Goal: Use online tool/utility: Utilize a website feature to perform a specific function

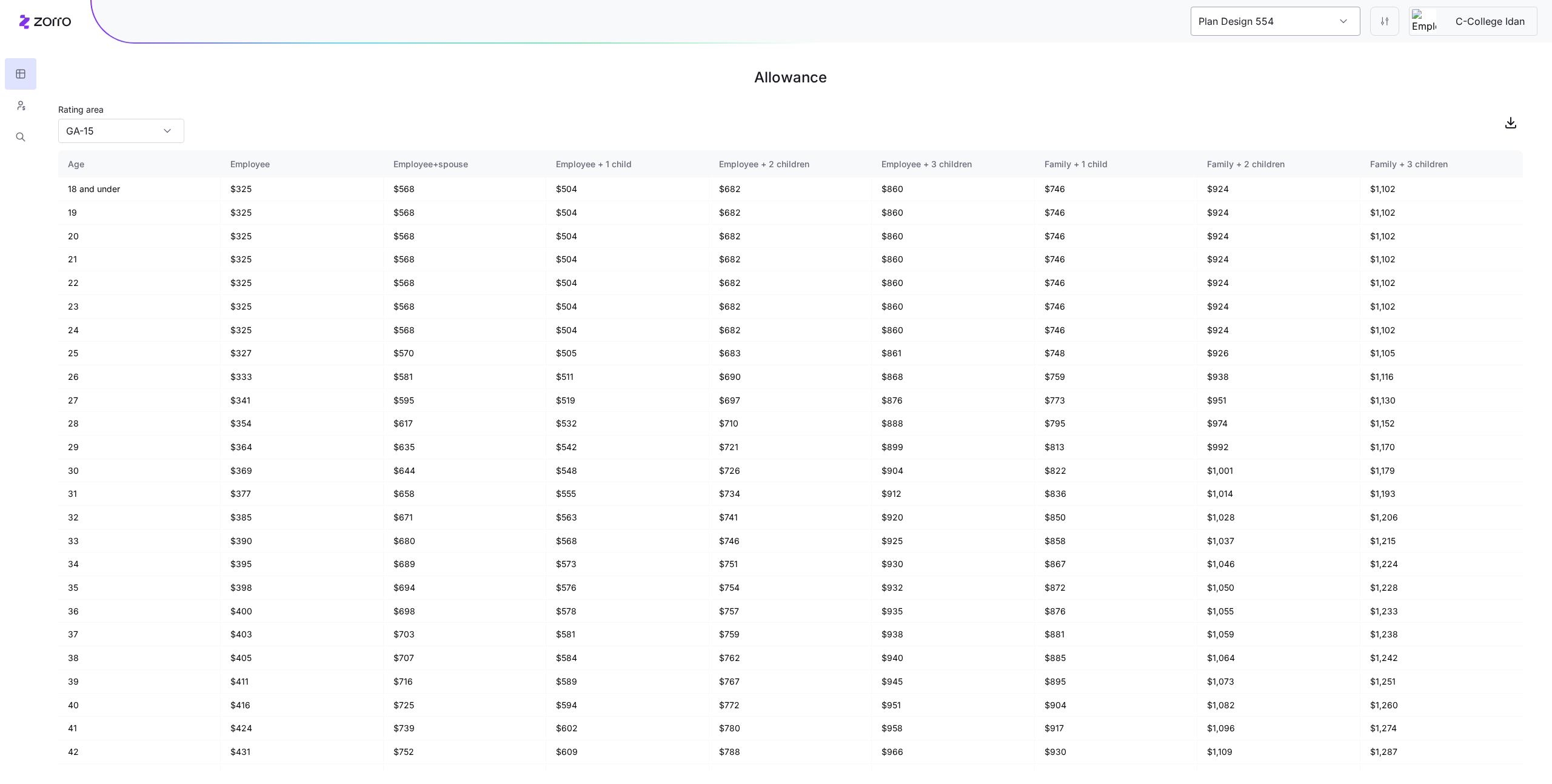
click at [1270, 20] on input "Plan Design 554" at bounding box center [1276, 20] width 170 height 29
click at [1281, 79] on div "C-College Idan" at bounding box center [1276, 86] width 160 height 28
type input "Plan Design 295"
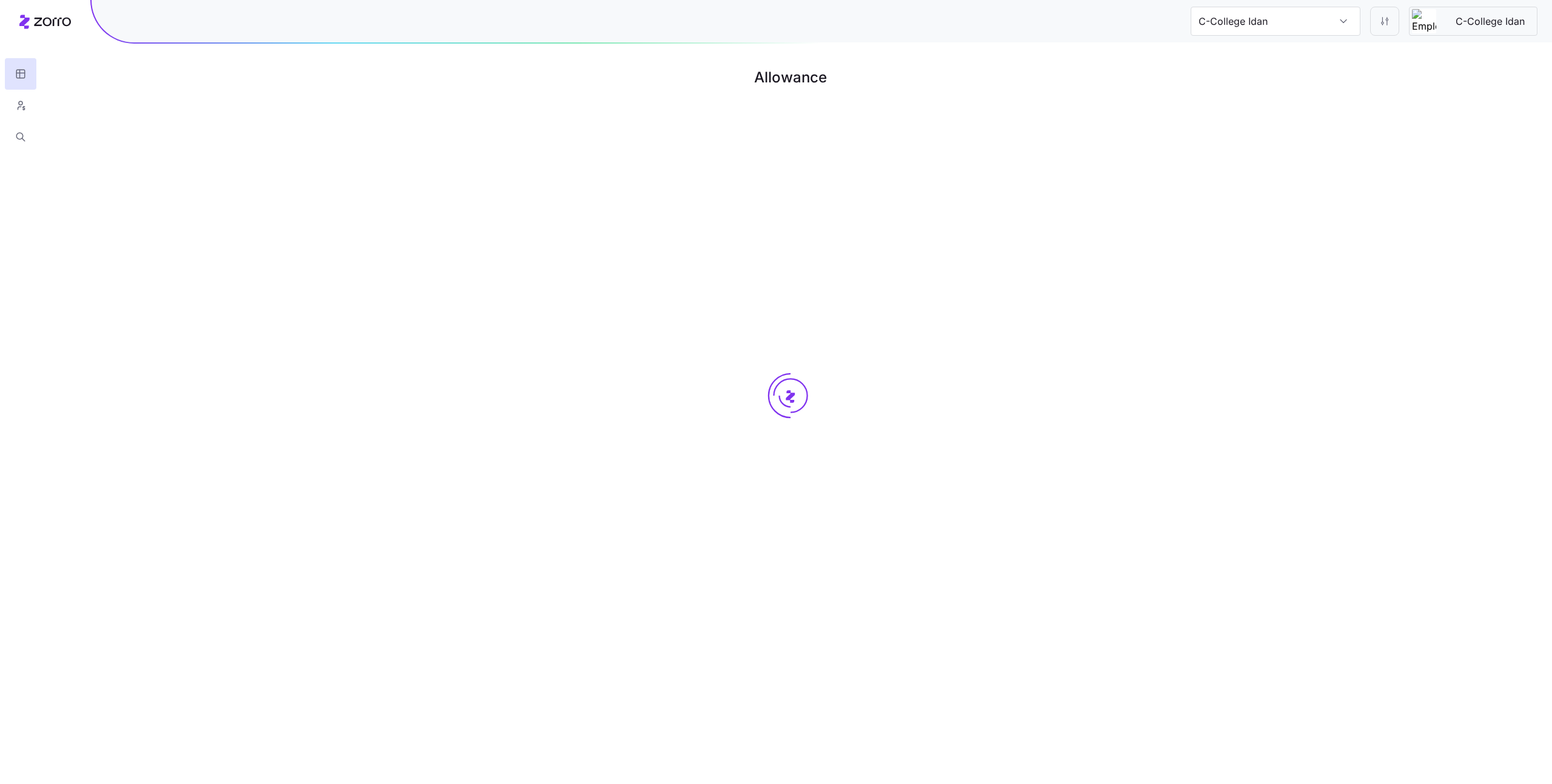
click at [1280, 20] on input "C-College Idan" at bounding box center [1276, 20] width 170 height 29
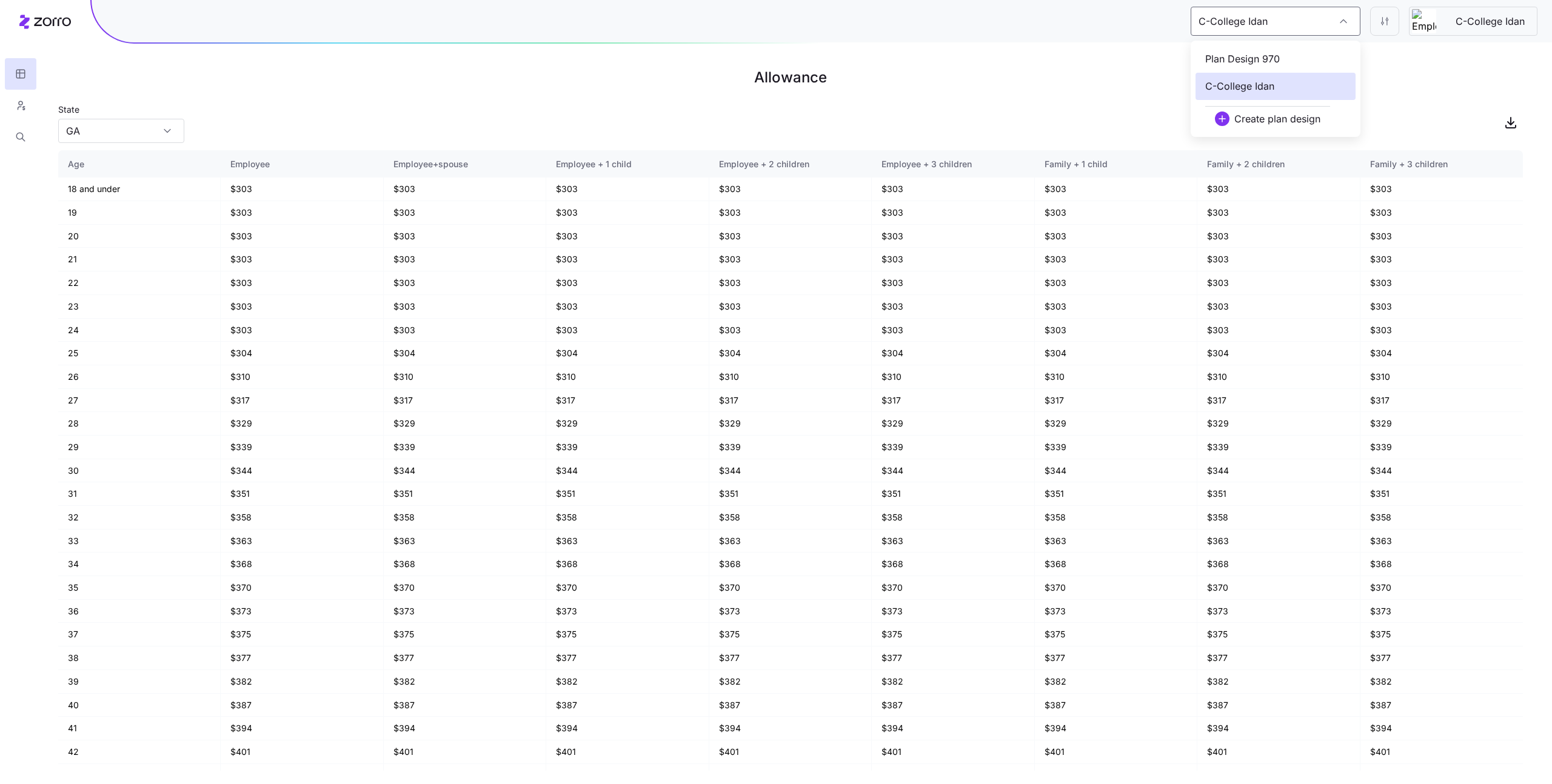
click at [1215, 59] on span "Plan Design 970" at bounding box center [1243, 59] width 75 height 15
click at [1310, 11] on input "Plan Design 708" at bounding box center [1276, 20] width 170 height 29
click at [1305, 95] on div "C-College Idan" at bounding box center [1276, 86] width 160 height 28
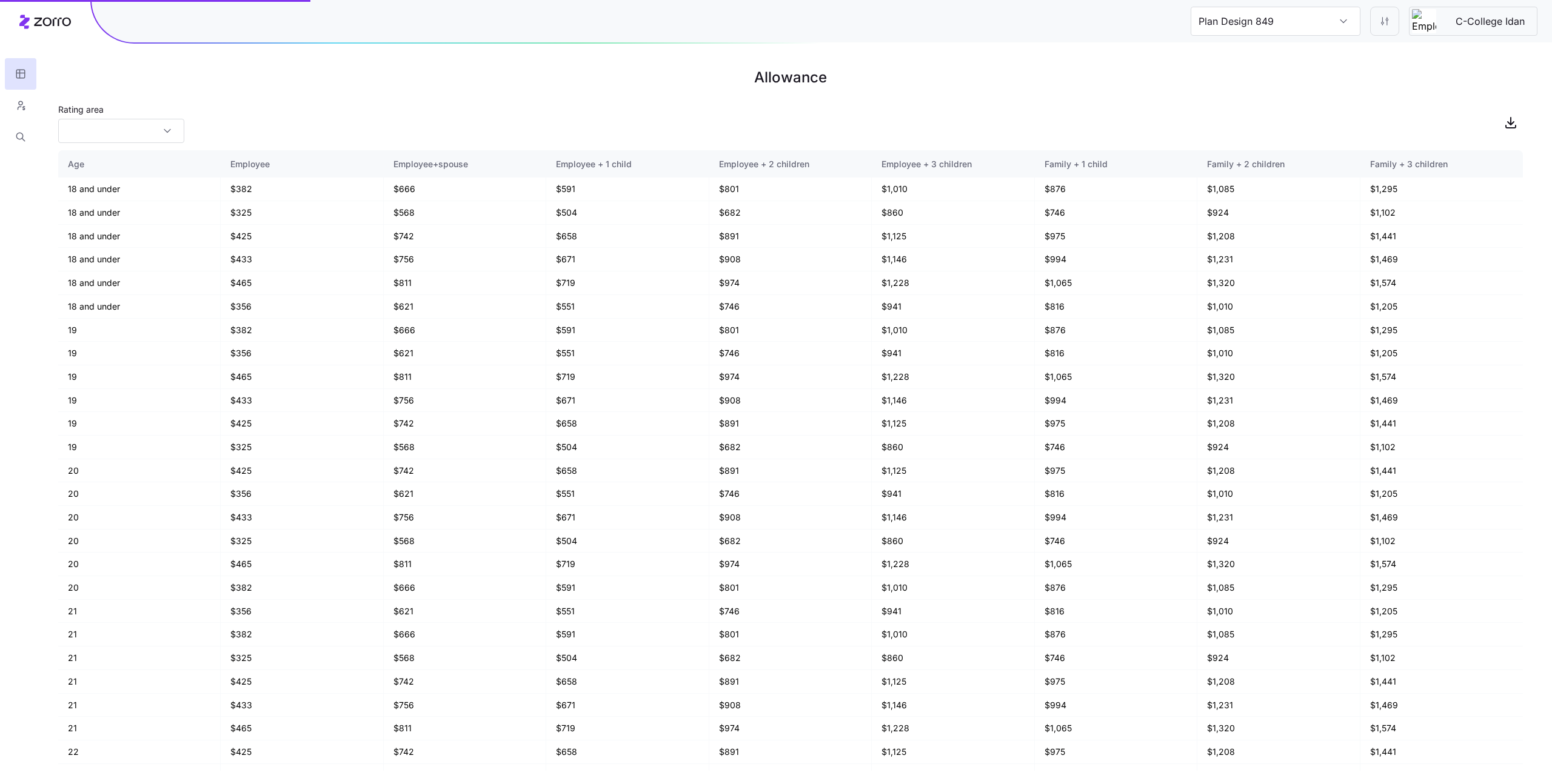
type input "C-College Idan"
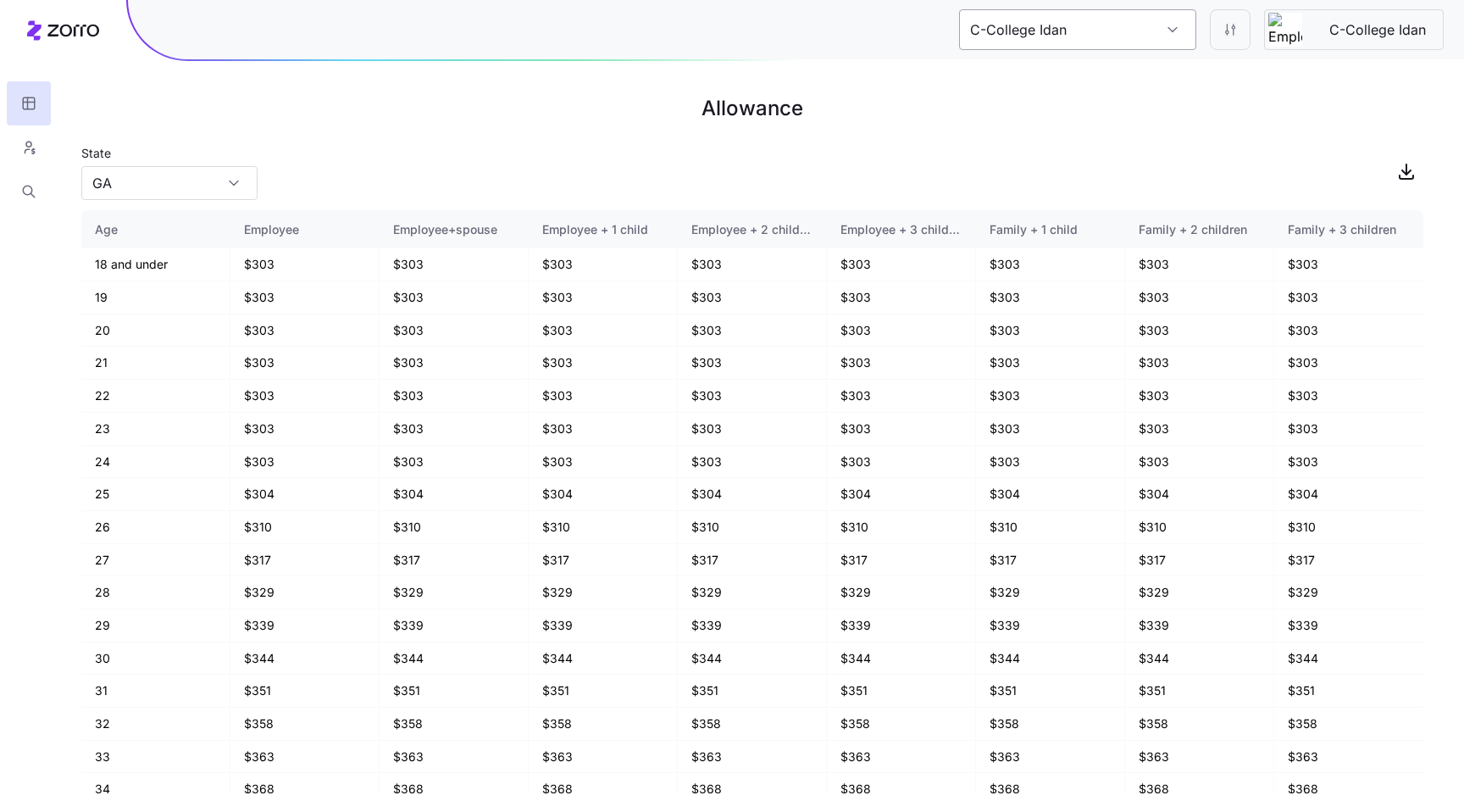
click at [1078, 33] on input "C-College Idan" at bounding box center [1078, 29] width 237 height 41
click at [866, 124] on h1 "Allowance" at bounding box center [752, 108] width 1342 height 41
click at [1112, 21] on input "C-College Idan" at bounding box center [1078, 29] width 237 height 41
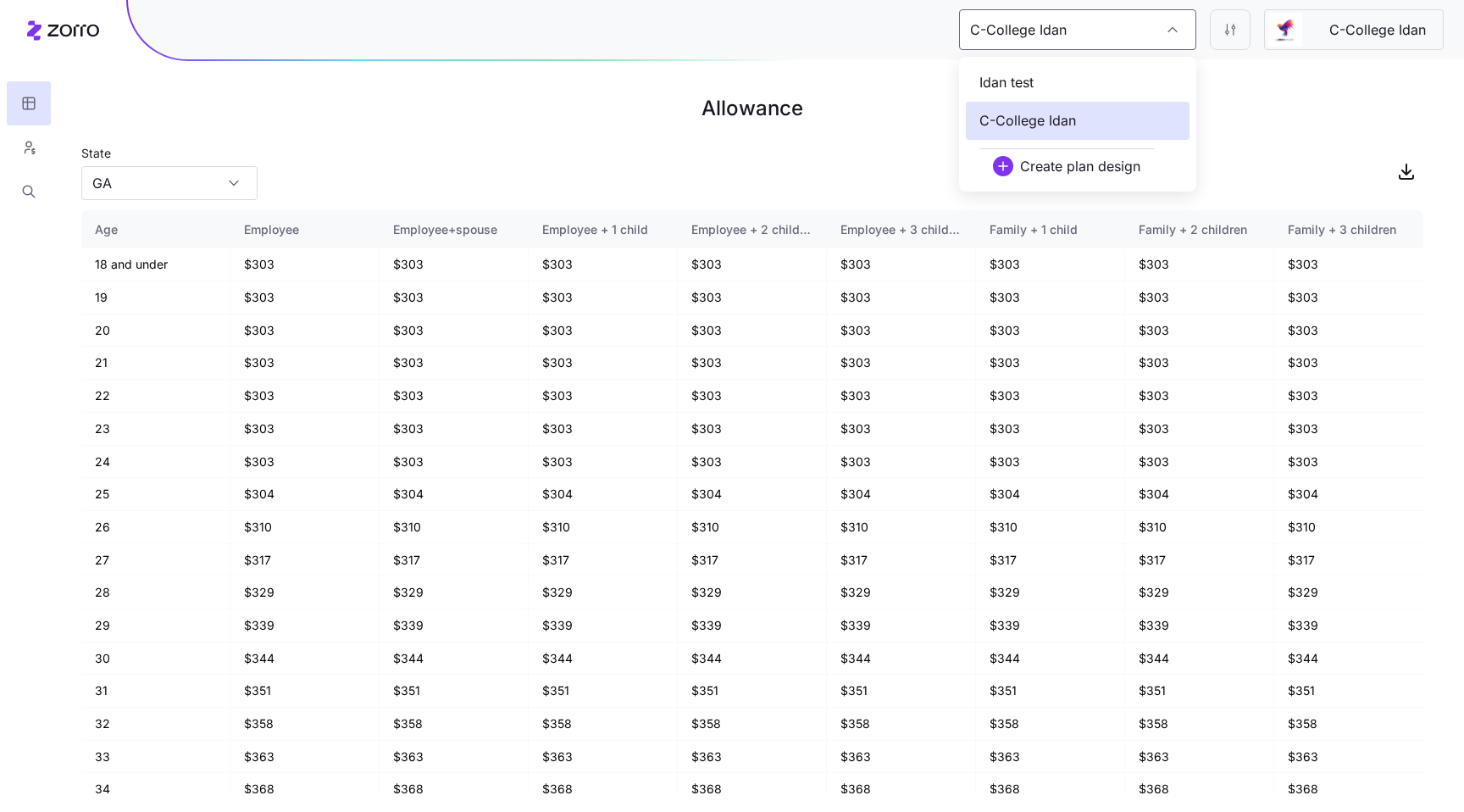
click at [1047, 74] on div "Idan test" at bounding box center [1078, 82] width 223 height 39
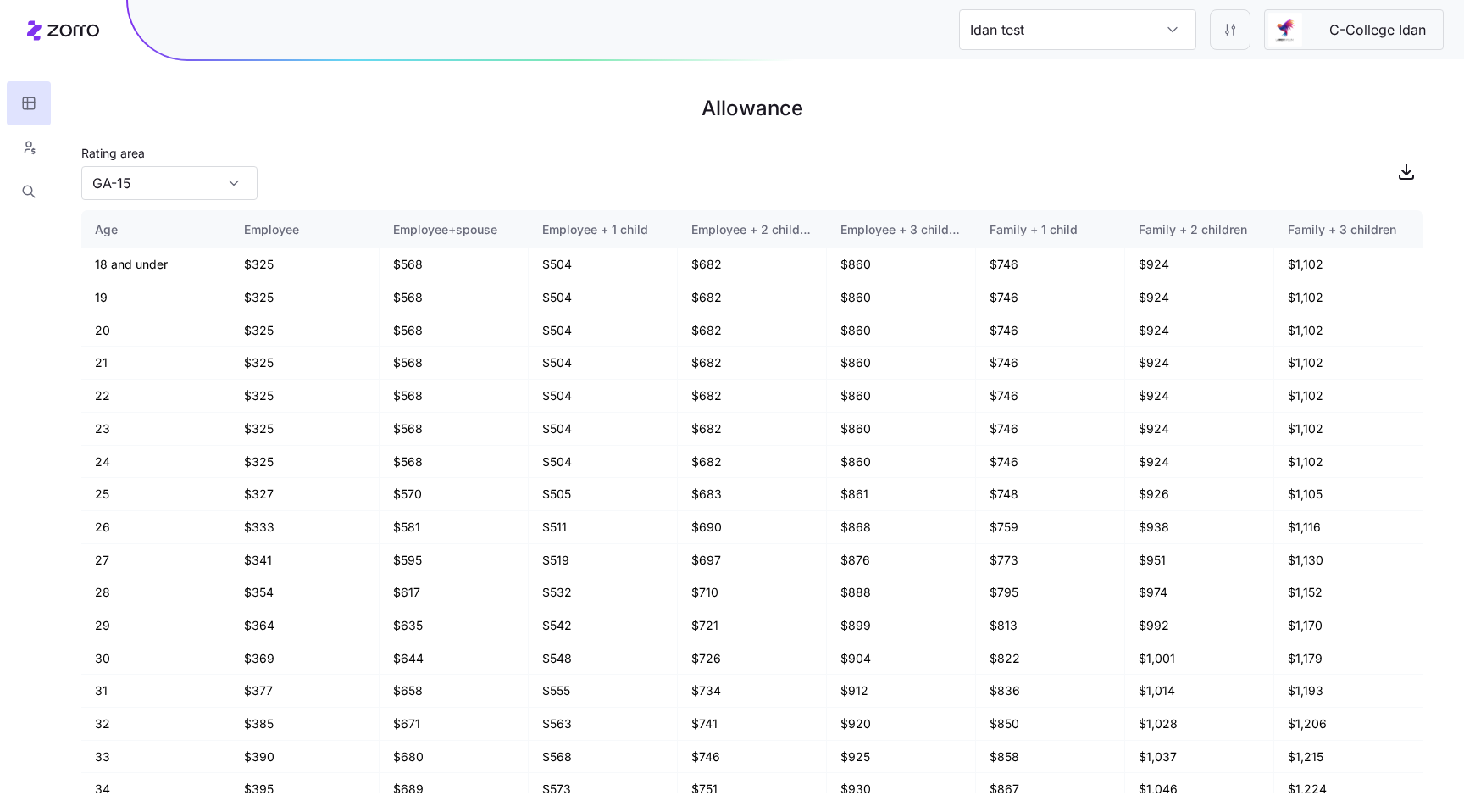
click at [210, 184] on input "GA-15" at bounding box center [169, 183] width 176 height 34
click at [195, 319] on div "TN-6" at bounding box center [169, 325] width 163 height 33
type input "TN-6"
click at [1101, 41] on input "Idan test" at bounding box center [1078, 29] width 237 height 41
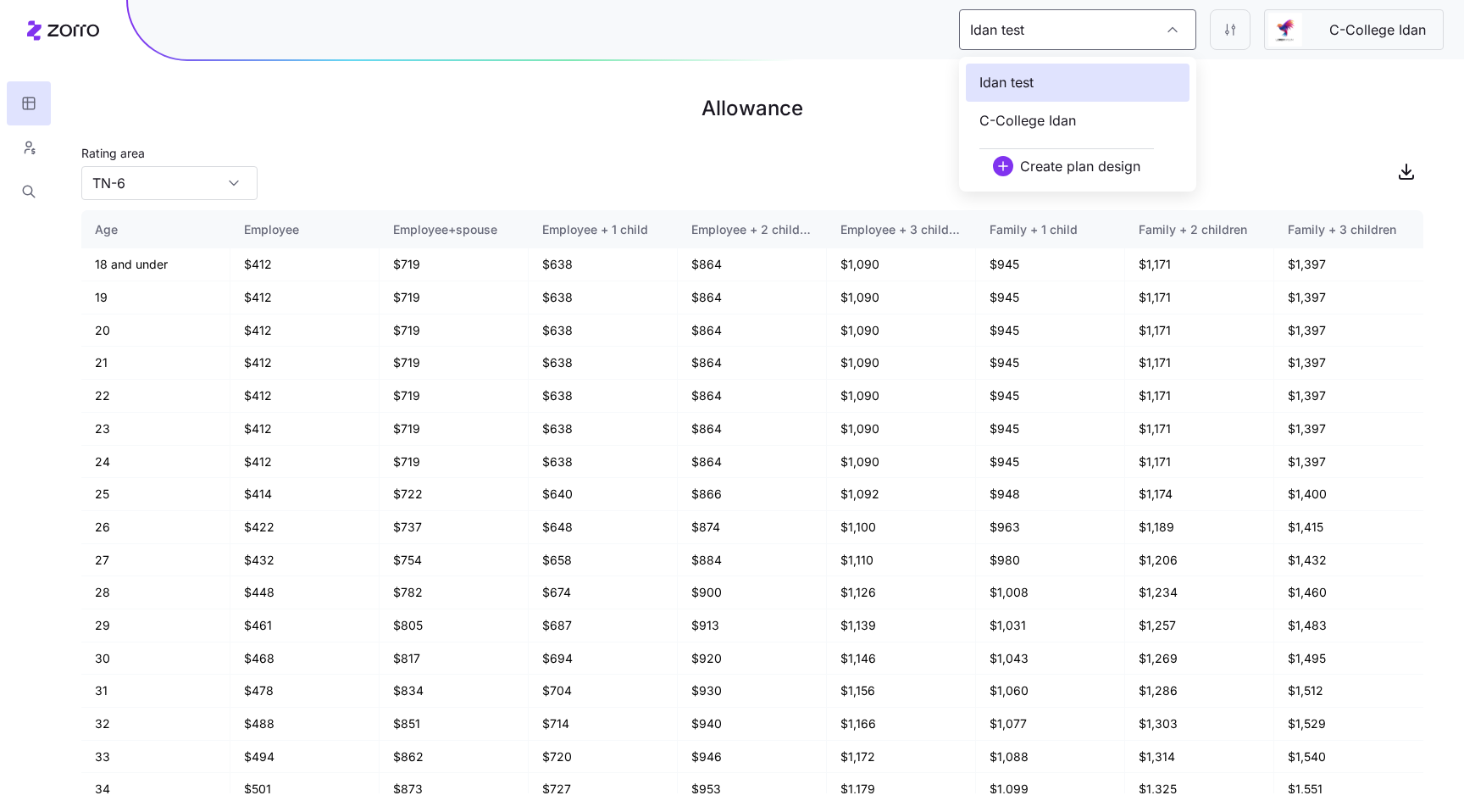
click at [1026, 106] on div "C-College Idan" at bounding box center [1078, 121] width 223 height 39
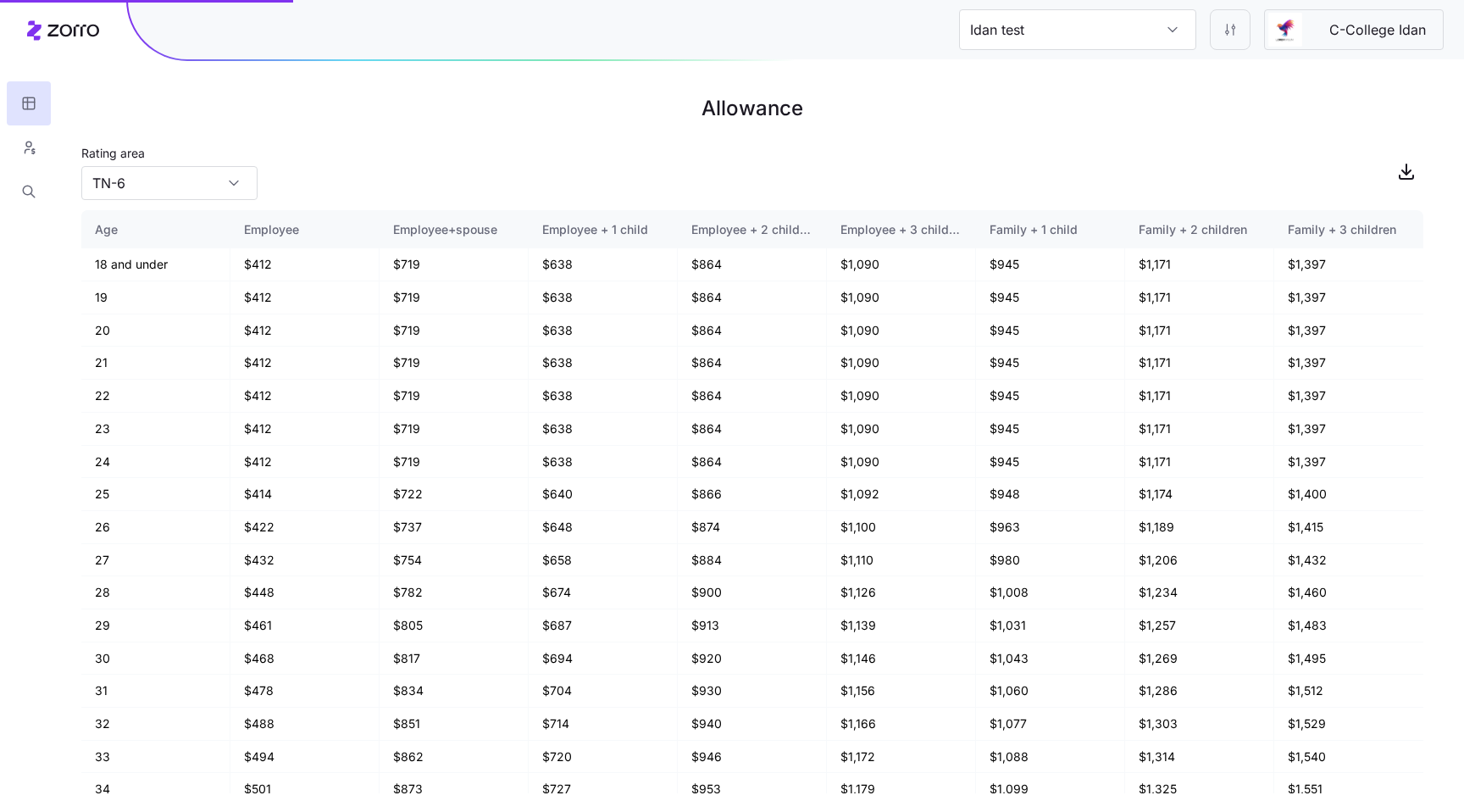
type input "C-College Idan"
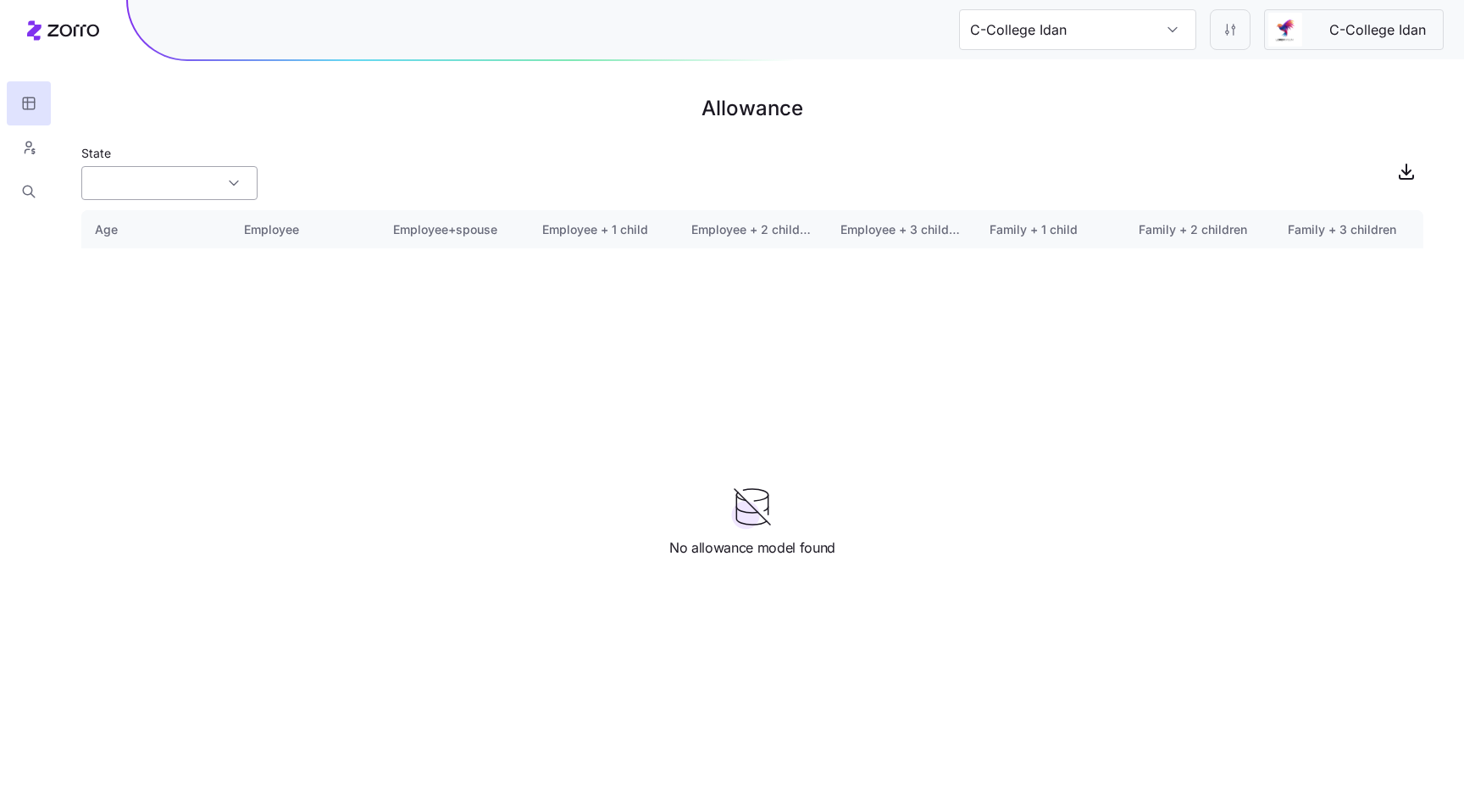
click at [160, 178] on input "State" at bounding box center [169, 183] width 176 height 34
click at [164, 310] on div "VA" at bounding box center [169, 325] width 163 height 33
type input "VA"
click at [1118, 24] on input "C-College Idan" at bounding box center [1078, 29] width 237 height 41
click at [1070, 82] on div "Idan test" at bounding box center [1078, 82] width 223 height 39
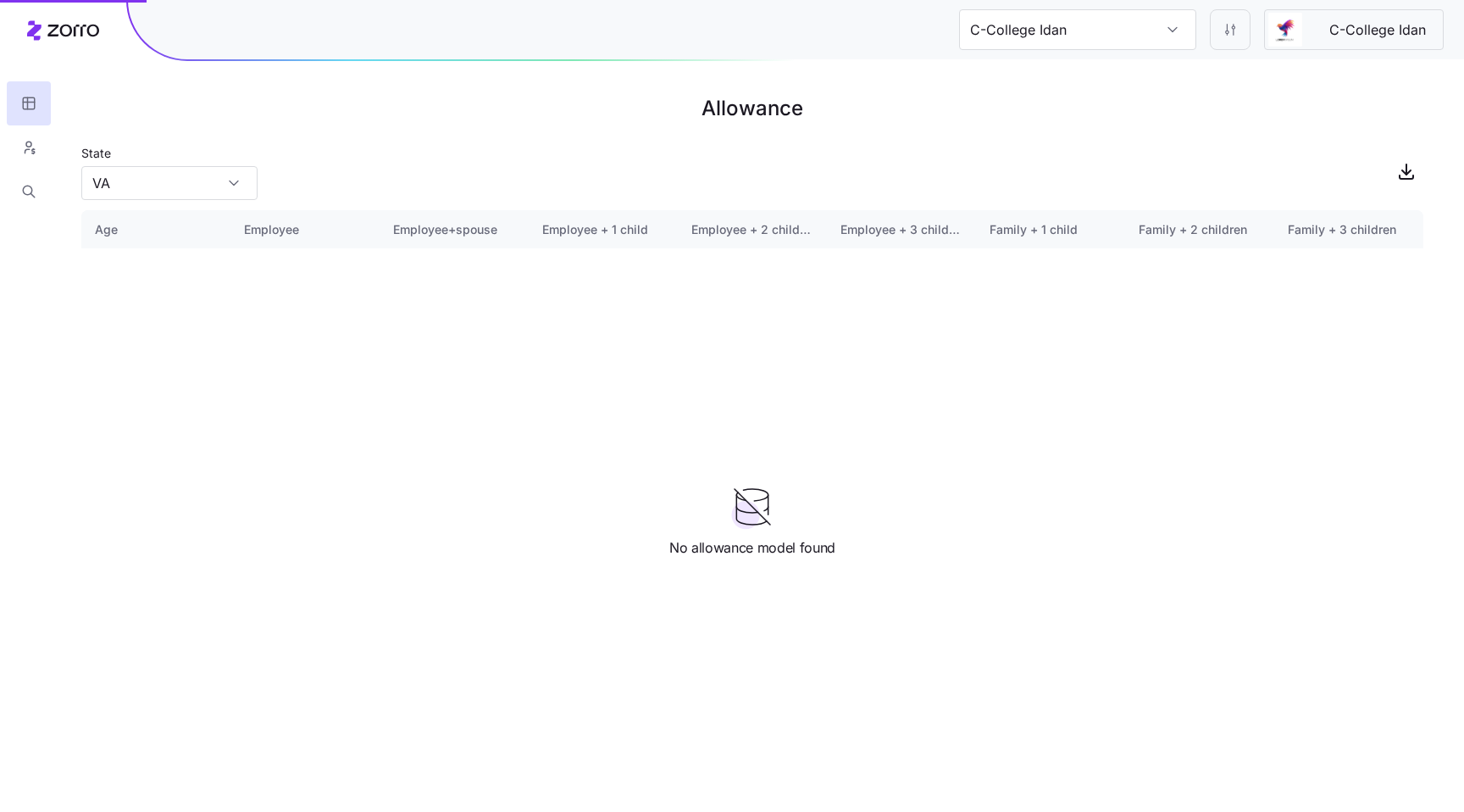
type input "Idan test"
click at [230, 187] on div "TN-6" at bounding box center [169, 183] width 176 height 34
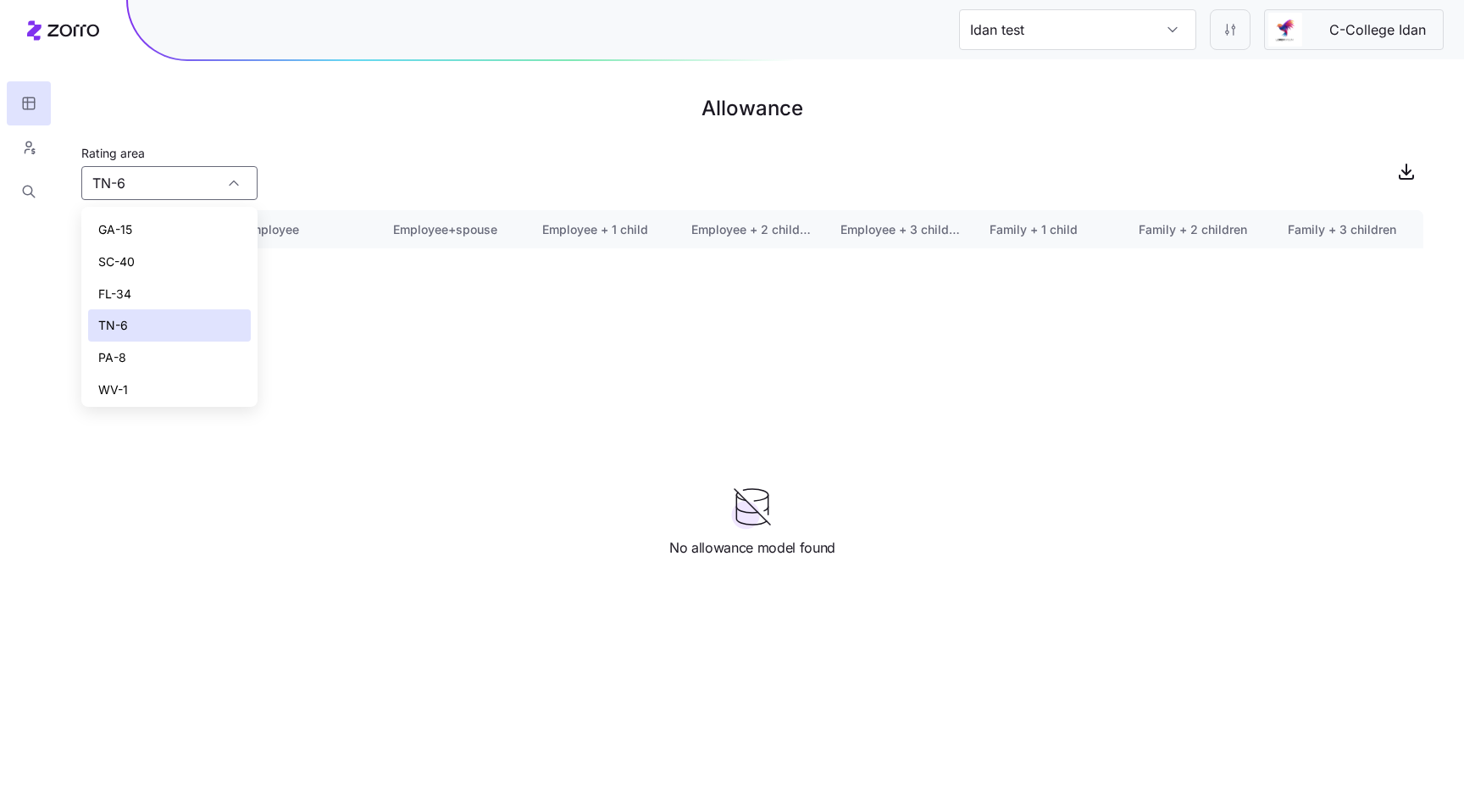
click at [185, 260] on div "SC-40" at bounding box center [169, 262] width 163 height 33
type input "SC-40"
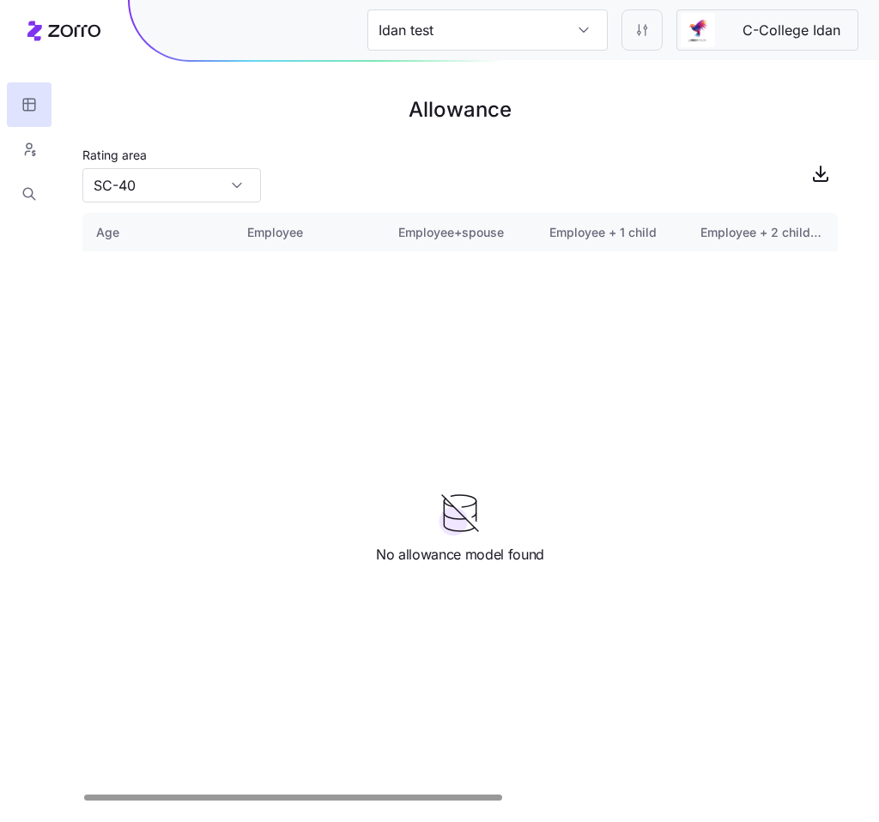
click at [685, 147] on div "Rating area SC-40" at bounding box center [459, 173] width 755 height 58
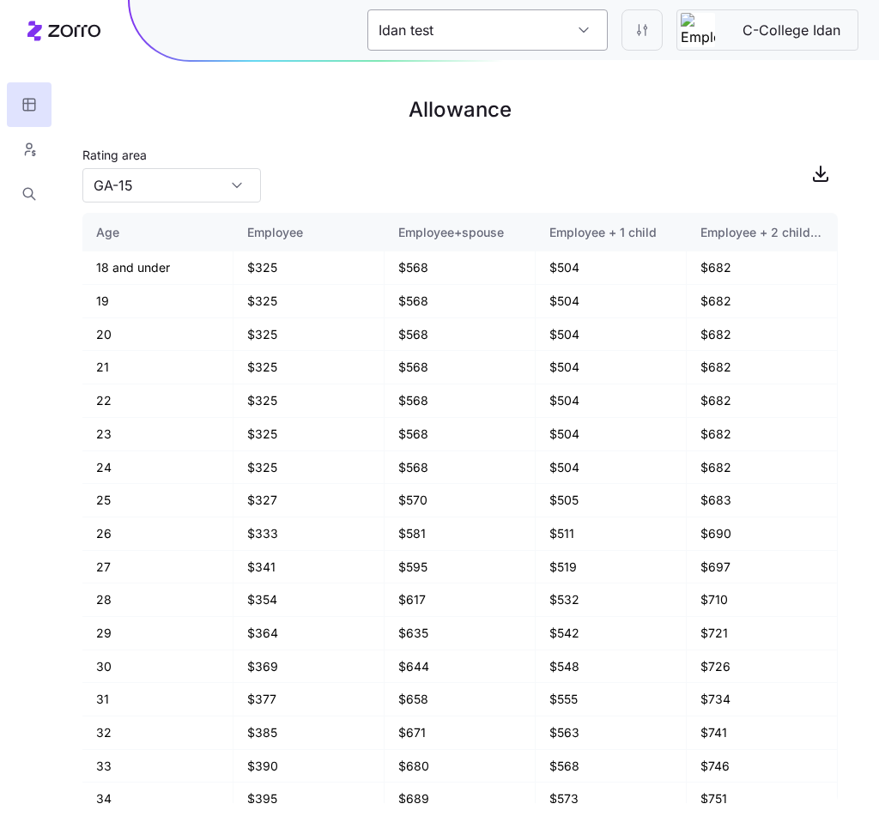
click at [566, 29] on input "Idan test" at bounding box center [487, 29] width 240 height 41
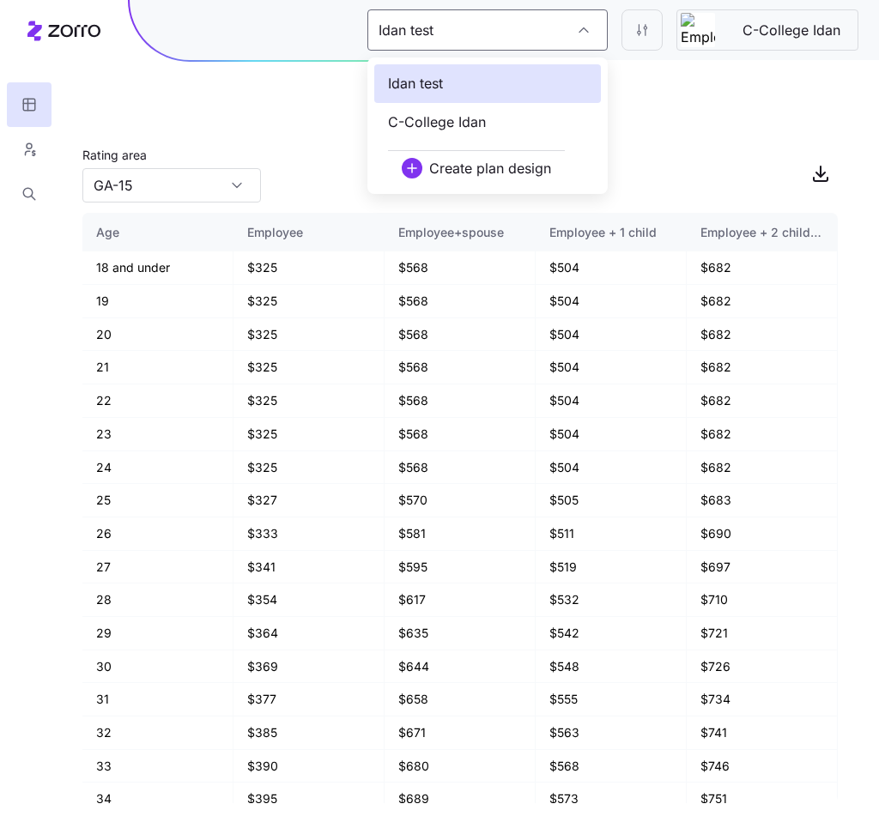
click at [504, 114] on div "C-College Idan" at bounding box center [487, 122] width 226 height 39
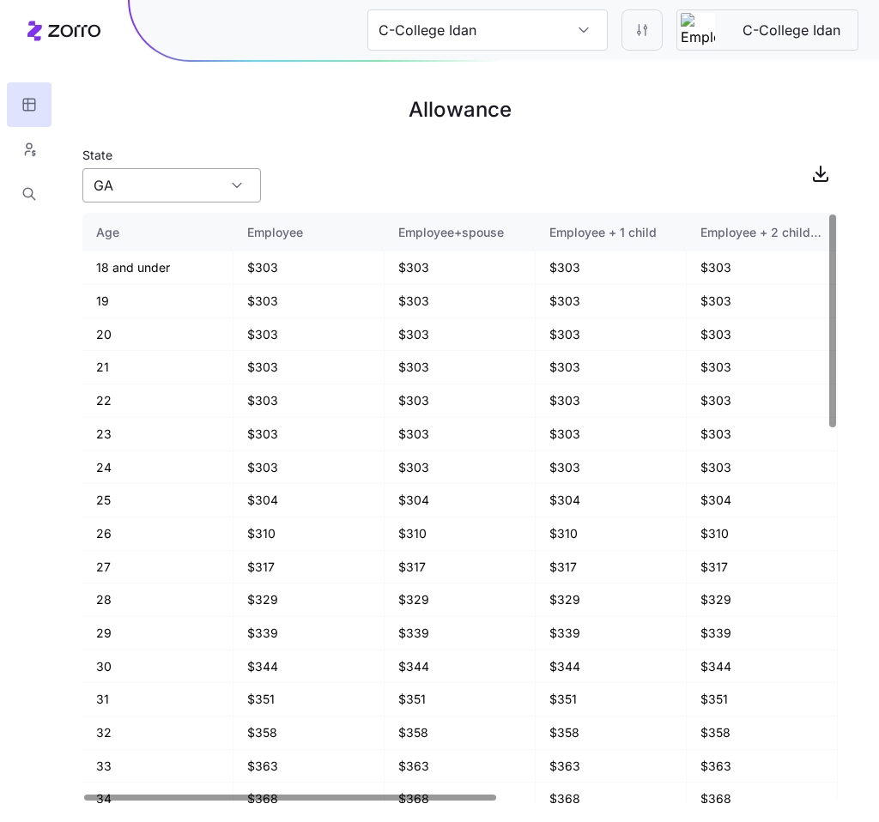
click at [221, 183] on input "GA" at bounding box center [171, 185] width 178 height 34
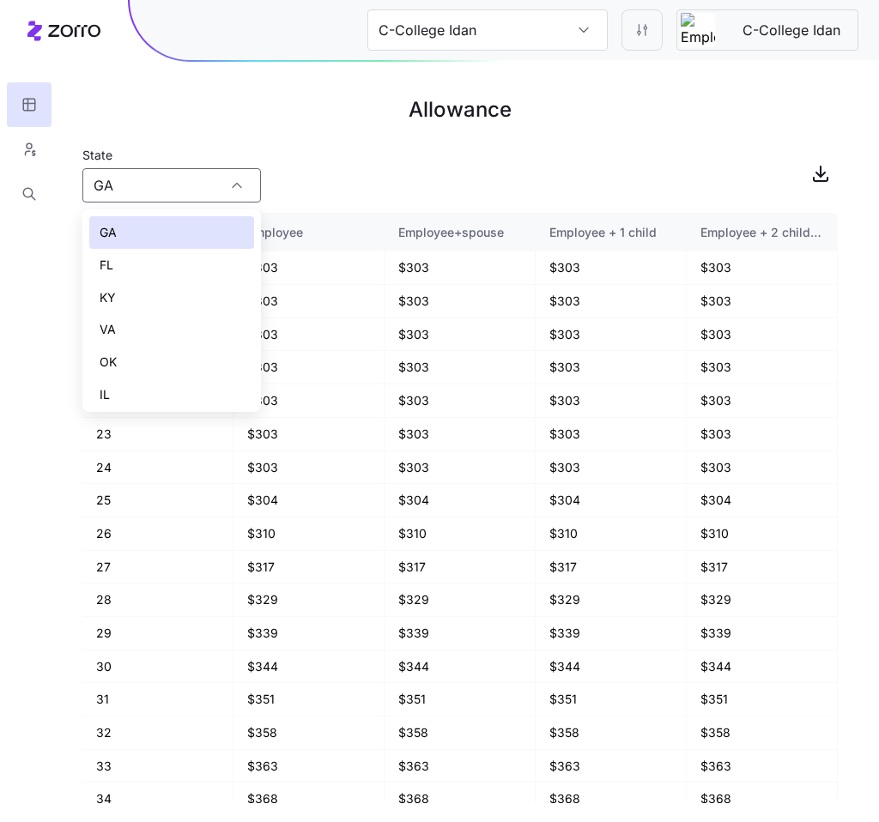
click at [166, 326] on div "VA" at bounding box center [171, 329] width 165 height 33
type input "VA"
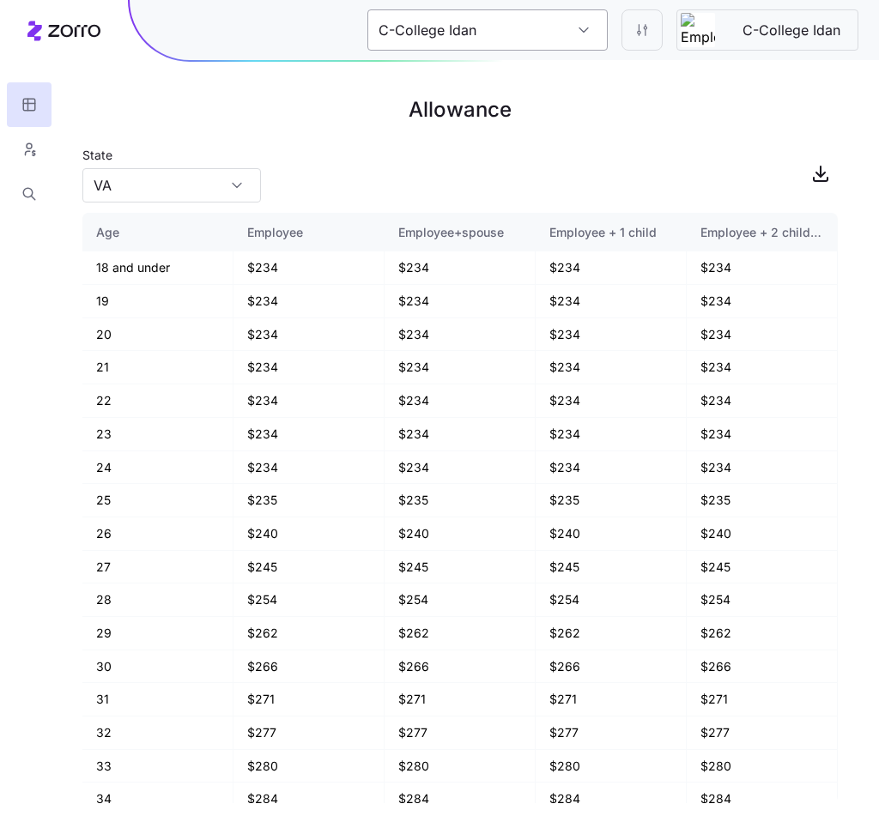
click at [571, 42] on input "C-College Idan" at bounding box center [487, 29] width 240 height 41
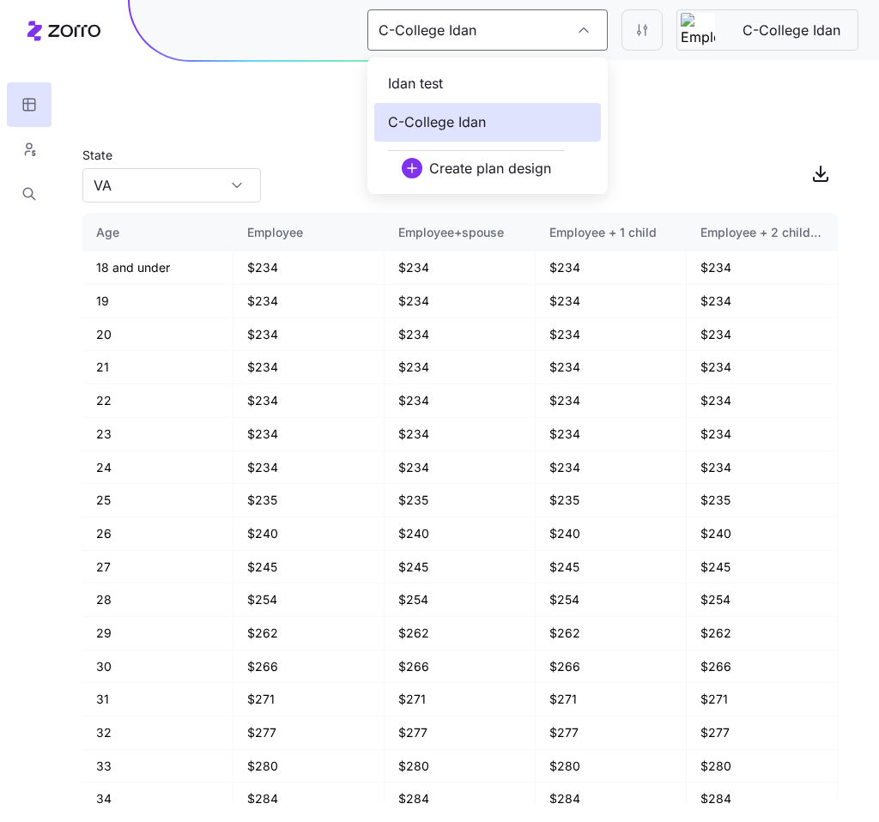
click at [517, 91] on div "Idan test" at bounding box center [487, 83] width 226 height 39
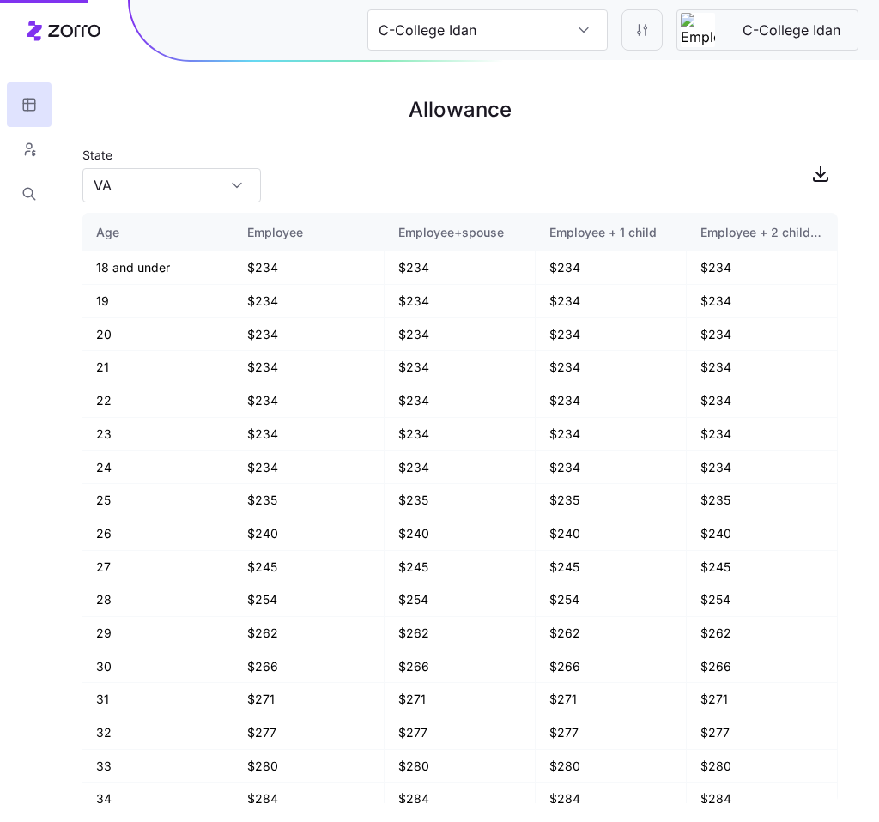
type input "Idan test"
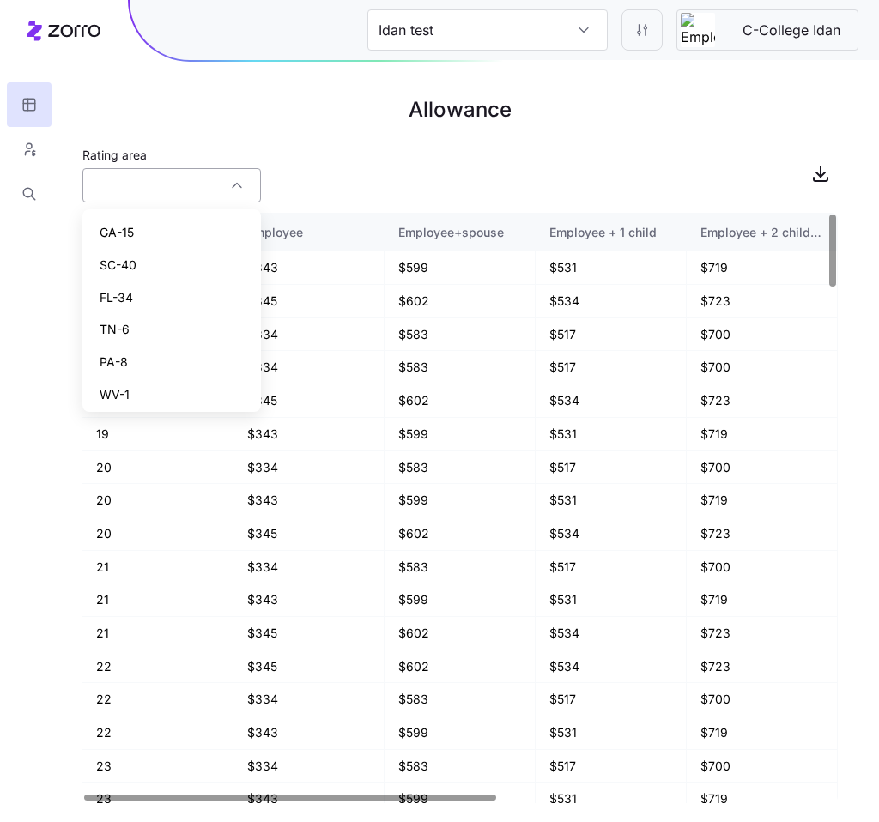
click at [212, 181] on input "Rating area" at bounding box center [171, 185] width 178 height 34
click at [380, 180] on div "Rating area" at bounding box center [459, 173] width 755 height 58
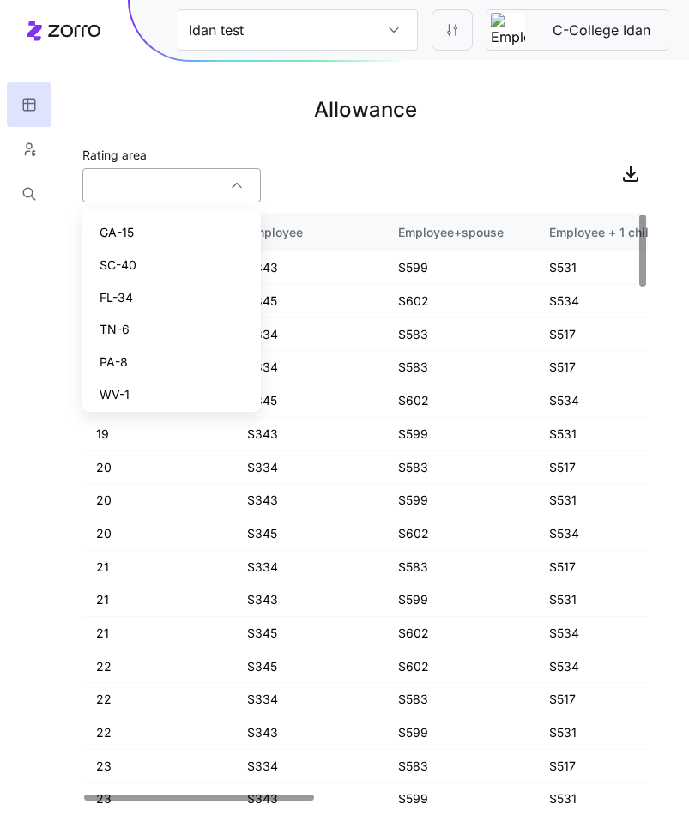
click at [202, 173] on input "Rating area" at bounding box center [171, 185] width 178 height 34
click at [154, 323] on div "TN-6" at bounding box center [171, 329] width 165 height 33
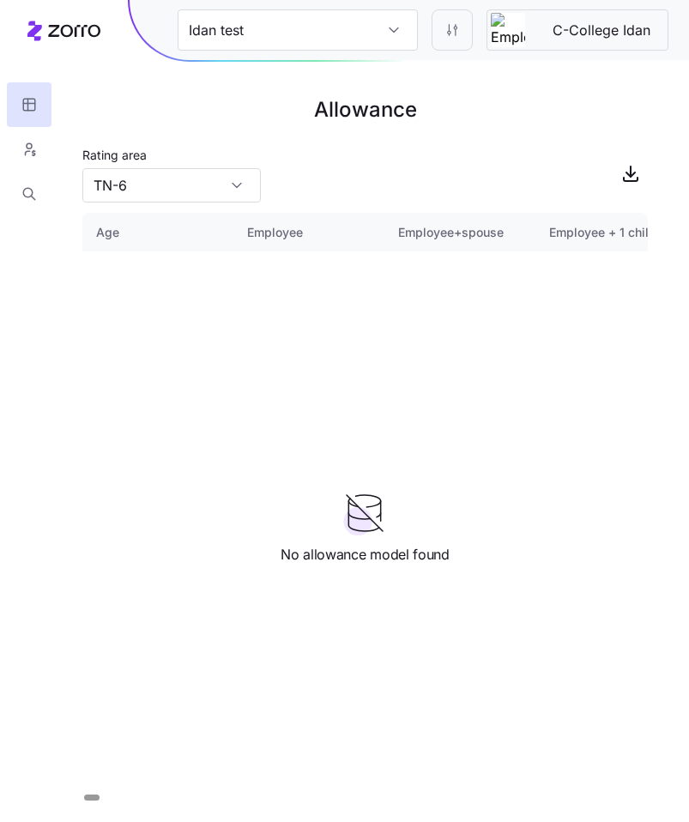
type input "TN-6"
click at [149, 177] on input "TN-6" at bounding box center [171, 185] width 178 height 34
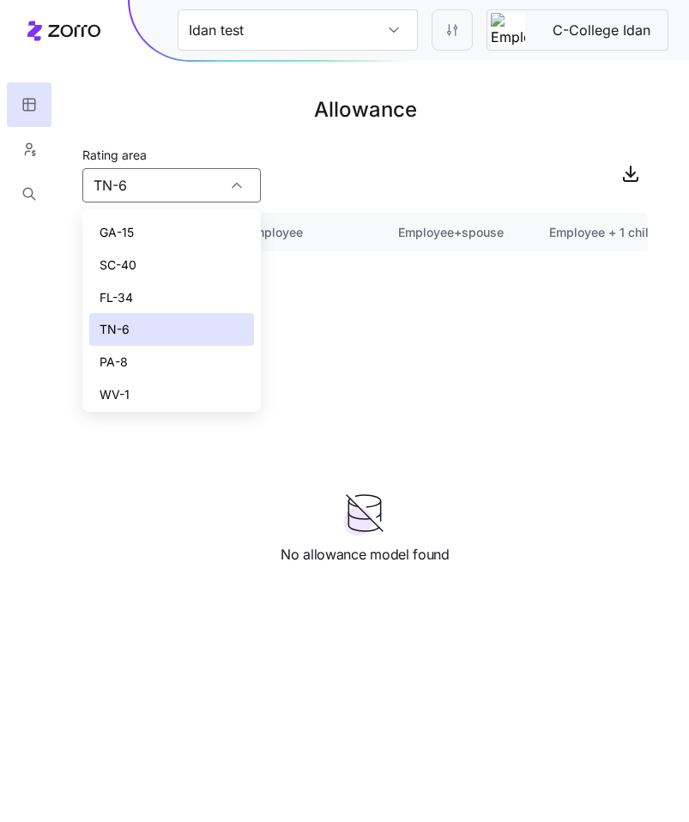
click at [251, 140] on main "Allowance Rating area TN-6 Age Employee Employee+spouse Employee + 1 child Empl…" at bounding box center [344, 411] width 689 height 822
